Goal: Task Accomplishment & Management: Use online tool/utility

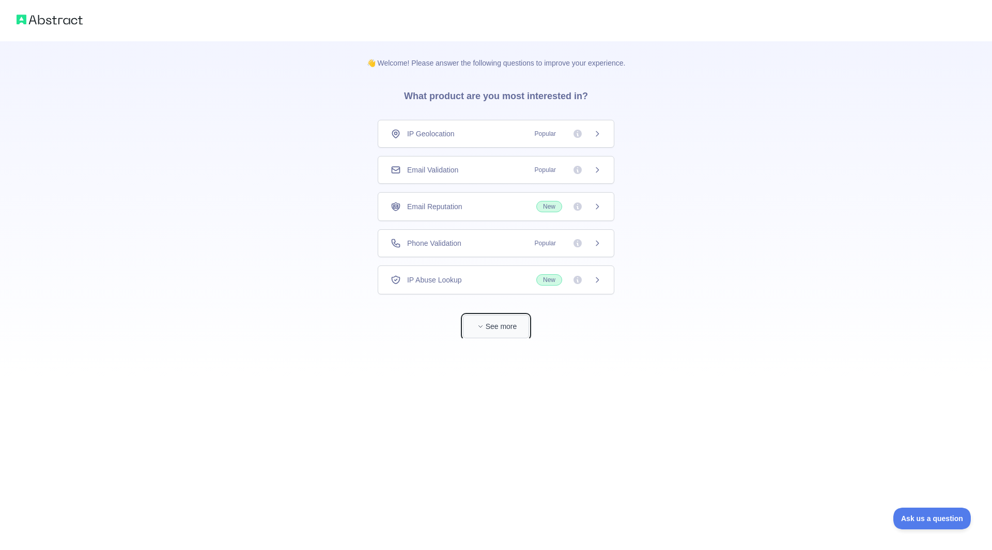
click at [517, 336] on button "See more" at bounding box center [496, 326] width 66 height 23
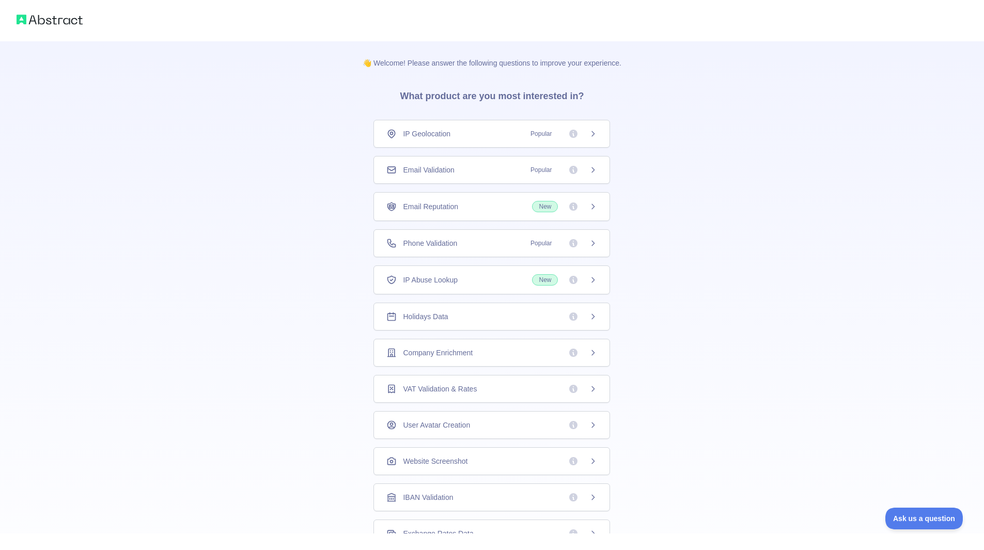
click at [489, 136] on div "IP Geolocation Popular" at bounding box center [491, 134] width 211 height 10
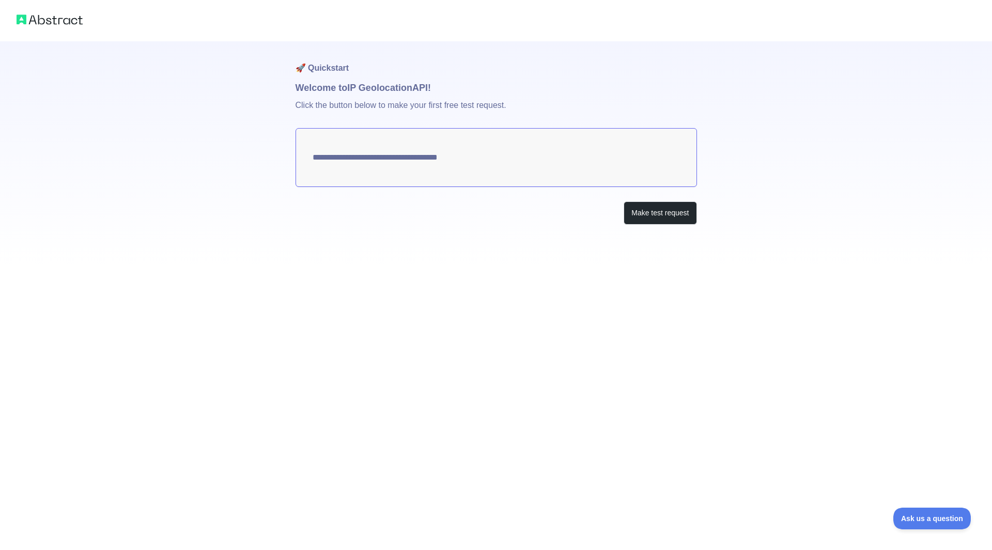
type textarea "**********"
